Goal: Task Accomplishment & Management: Complete application form

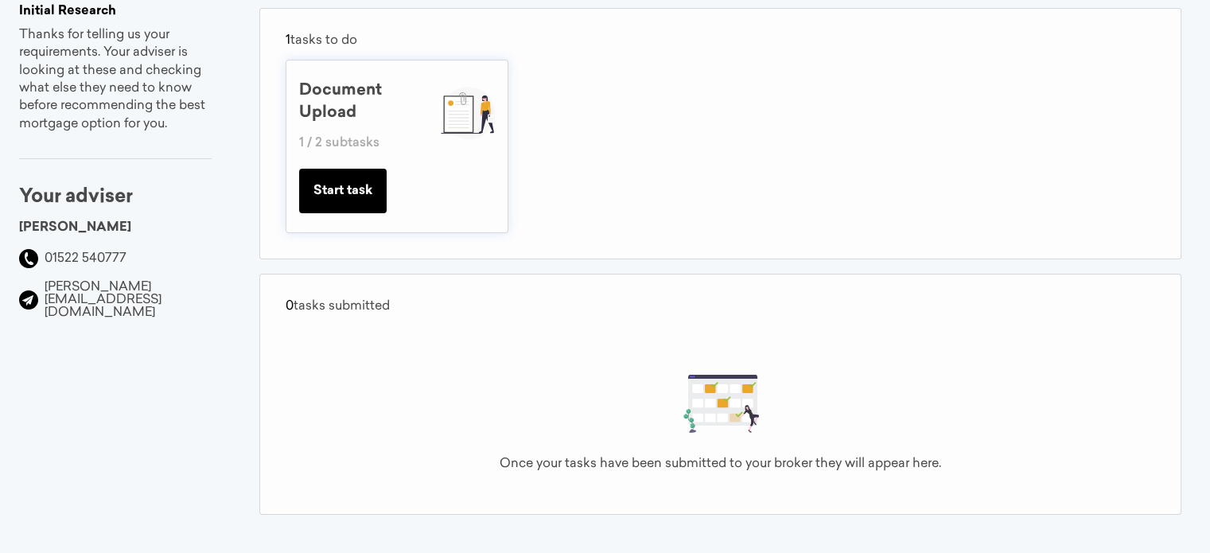
scroll to position [6, 0]
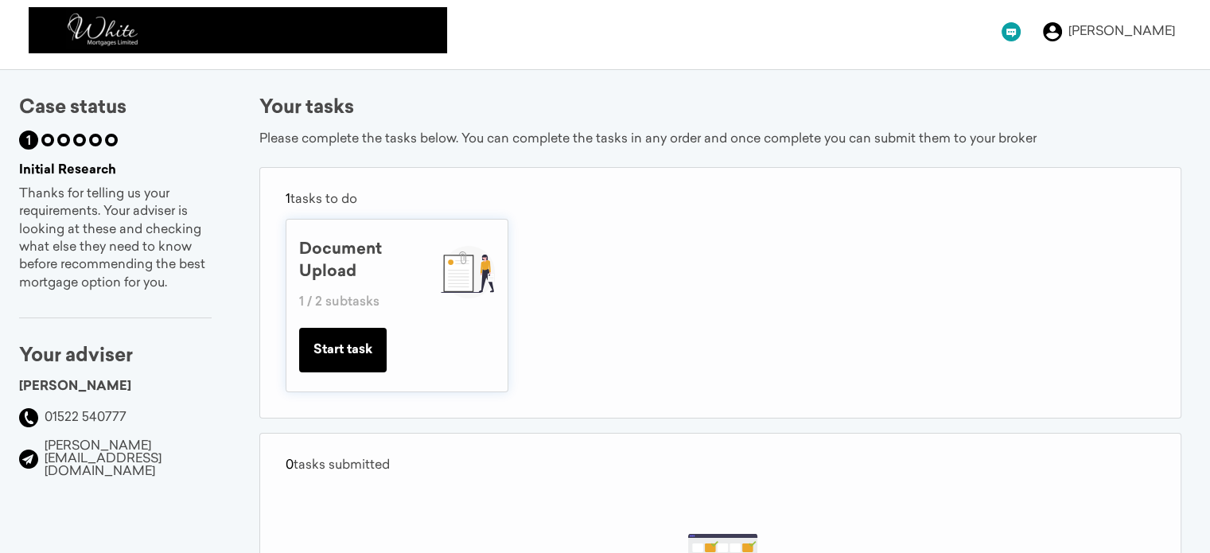
click at [380, 345] on button "Start task" at bounding box center [342, 350] width 87 height 45
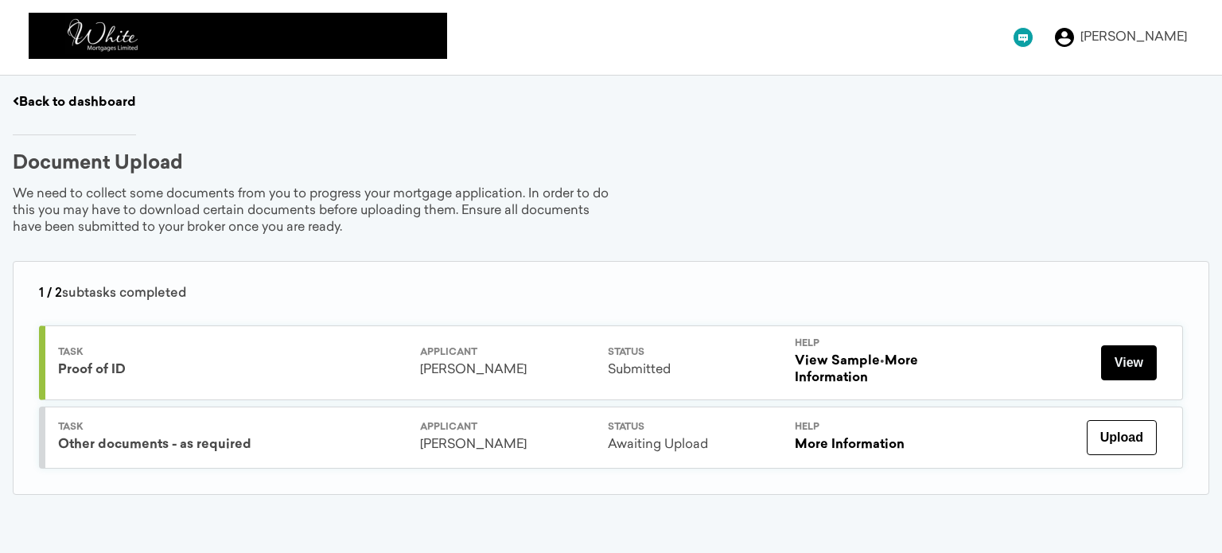
click at [1122, 356] on button "View" at bounding box center [1129, 362] width 56 height 35
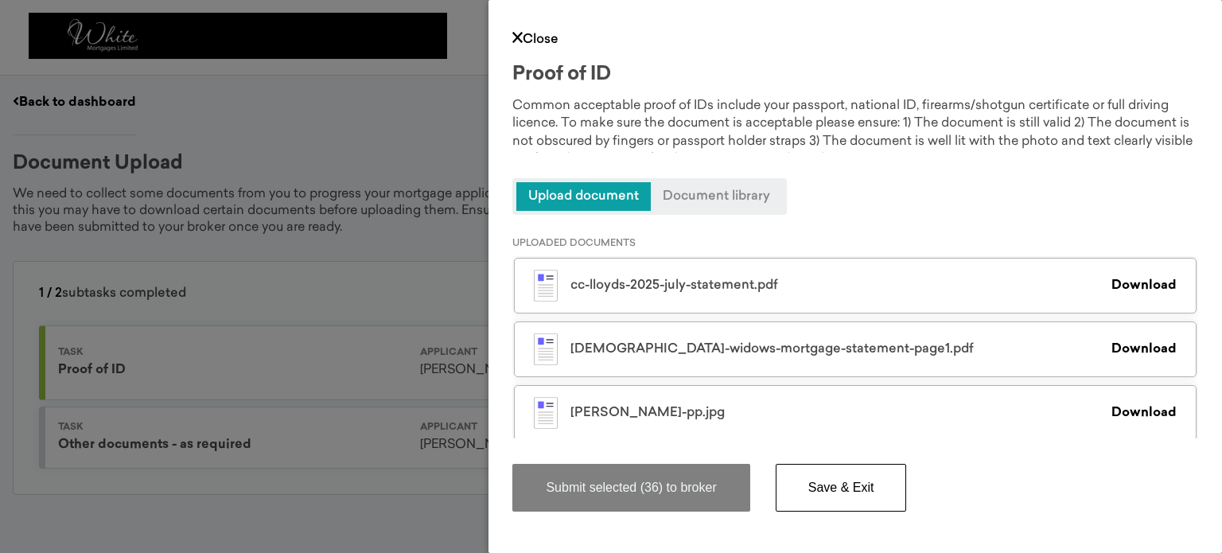
click at [595, 193] on span "Upload document" at bounding box center [583, 196] width 134 height 29
click at [402, 141] on div "Close Proof of ID Common acceptable proof of IDs include your passport, nationa…" at bounding box center [611, 276] width 1222 height 553
click at [533, 44] on link "Close" at bounding box center [535, 39] width 46 height 13
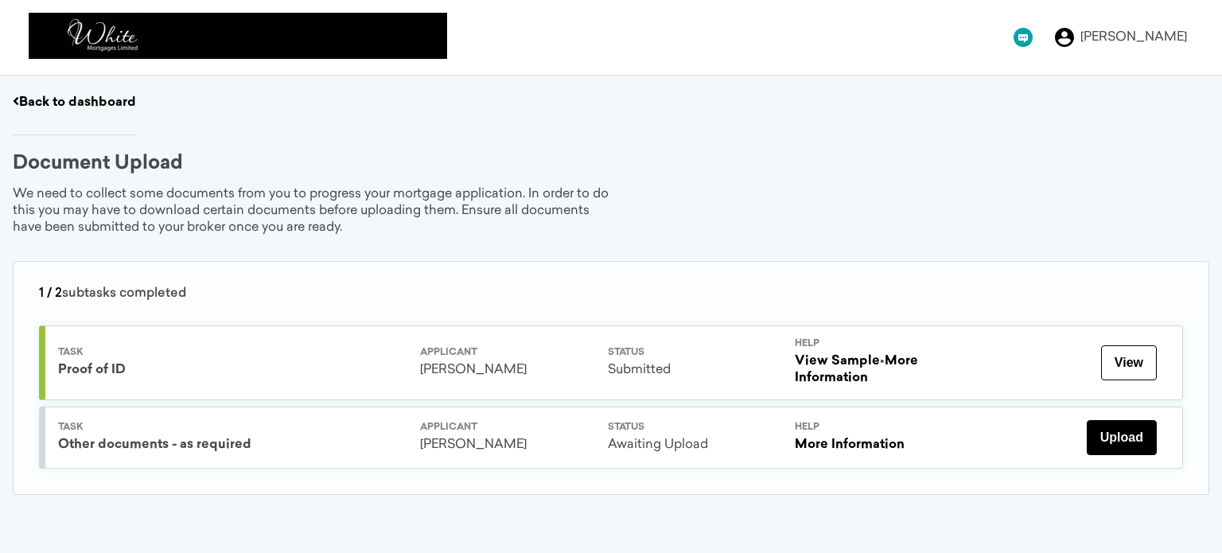
click at [1123, 429] on button "Upload" at bounding box center [1122, 437] width 70 height 35
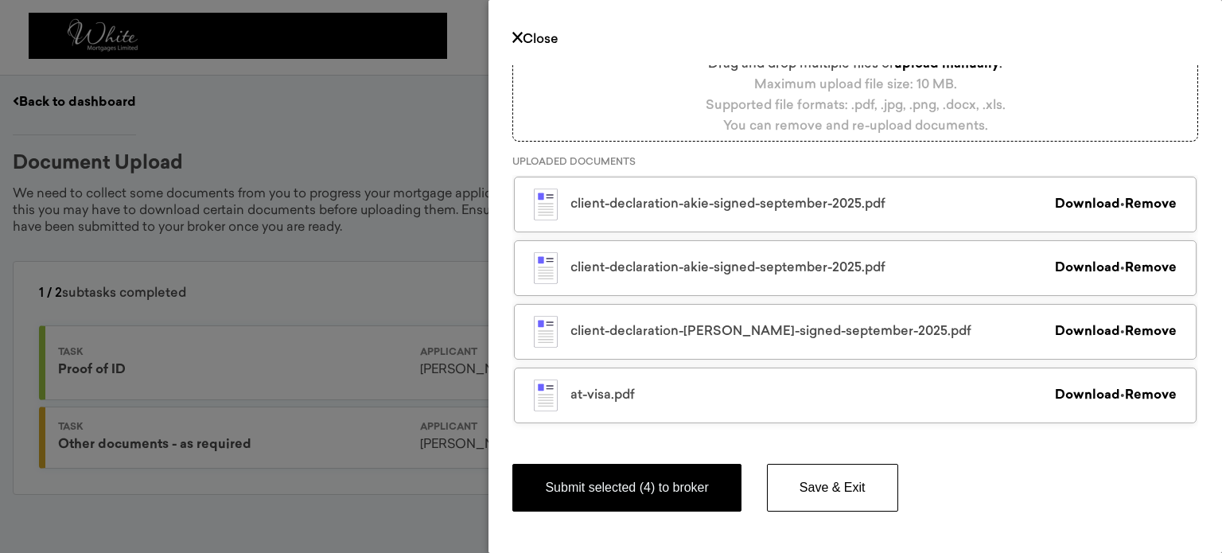
scroll to position [243, 0]
click at [1125, 200] on link "Remove" at bounding box center [1151, 203] width 52 height 13
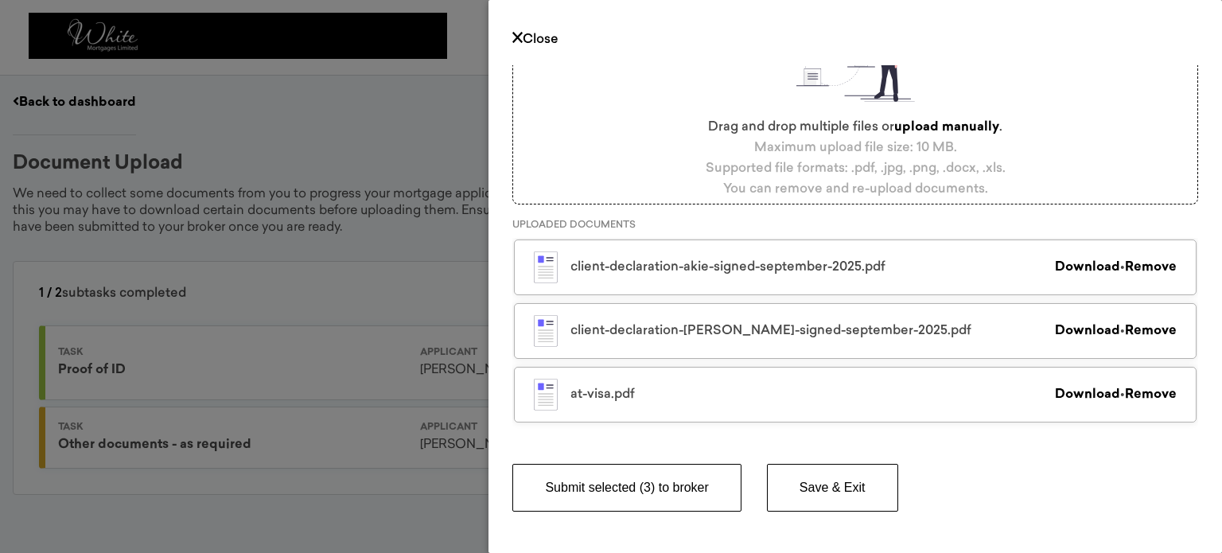
click at [662, 489] on button "Submit selected (3) to broker" at bounding box center [626, 488] width 228 height 48
